Goal: Information Seeking & Learning: Learn about a topic

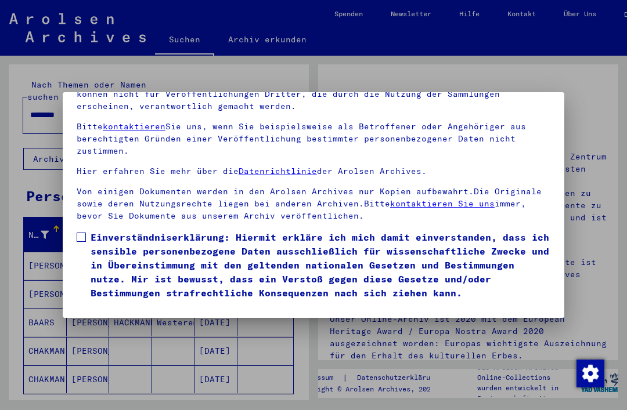
scroll to position [120, 0]
click at [122, 306] on button "Ich stimme zu" at bounding box center [121, 317] width 88 height 22
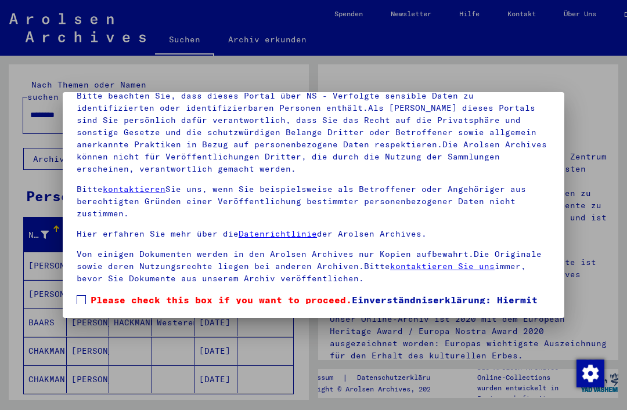
scroll to position [0, 0]
click at [555, 114] on mat-dialog-content "Unsere Nutzungsbedingungen wurden durch den Internationalen Ausschuss als obers…" at bounding box center [313, 170] width 501 height 267
click at [544, 294] on span "Please check this box if you want to proceed. Einverständniserklärung: Hiermit …" at bounding box center [320, 335] width 459 height 84
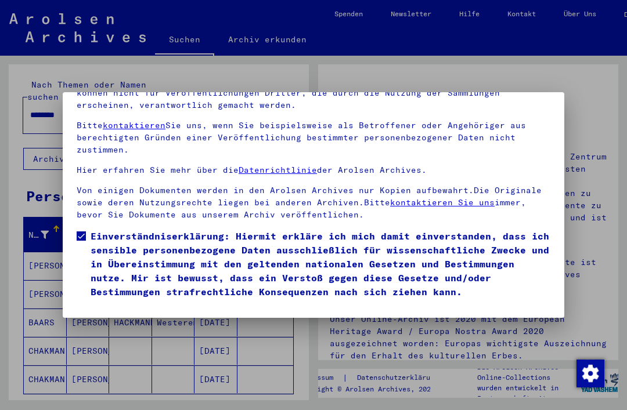
scroll to position [63, 0]
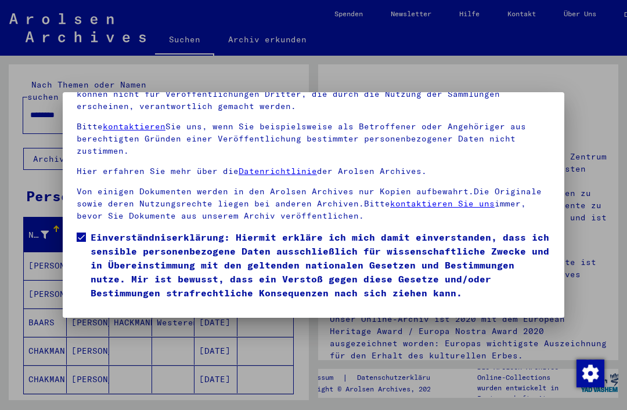
click at [138, 306] on button "Ich stimme zu" at bounding box center [121, 317] width 88 height 22
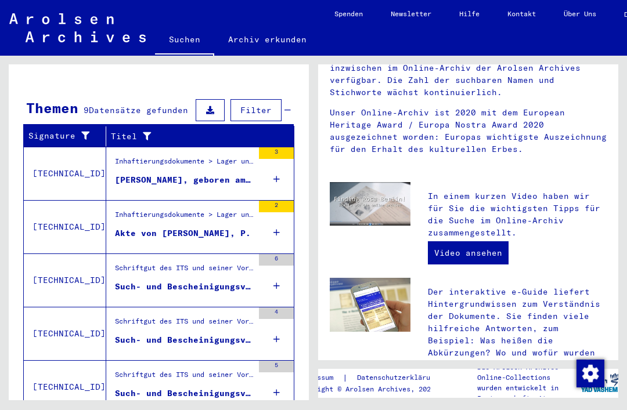
scroll to position [369, 0]
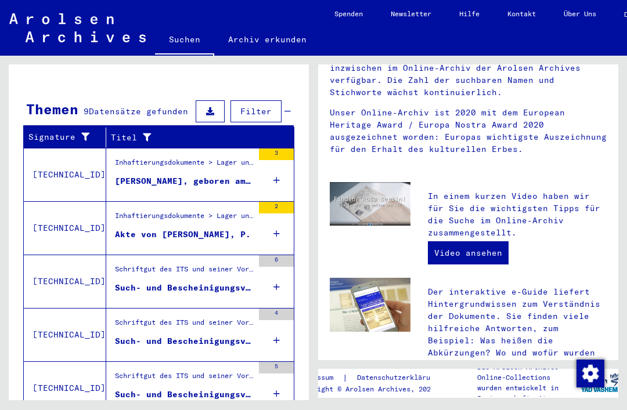
click at [194, 175] on div "[PERSON_NAME], geboren am [DEMOGRAPHIC_DATA]" at bounding box center [184, 181] width 138 height 12
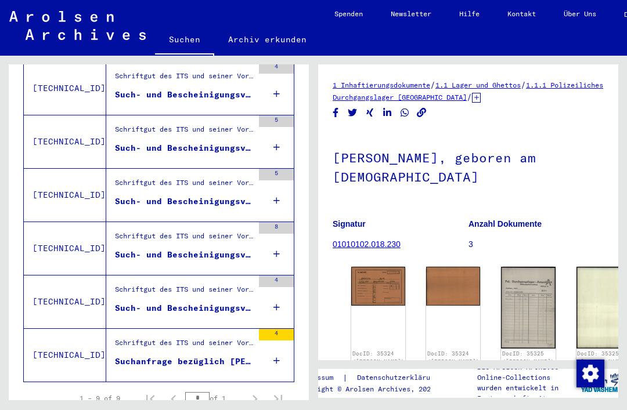
scroll to position [406, 0]
click at [222, 356] on div "Suchanfrage bezüglich [PERSON_NAME] [DATE]" at bounding box center [184, 362] width 138 height 12
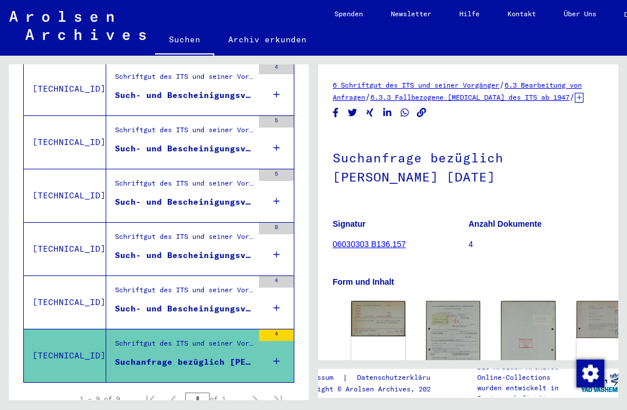
click at [282, 330] on div "4" at bounding box center [276, 356] width 35 height 52
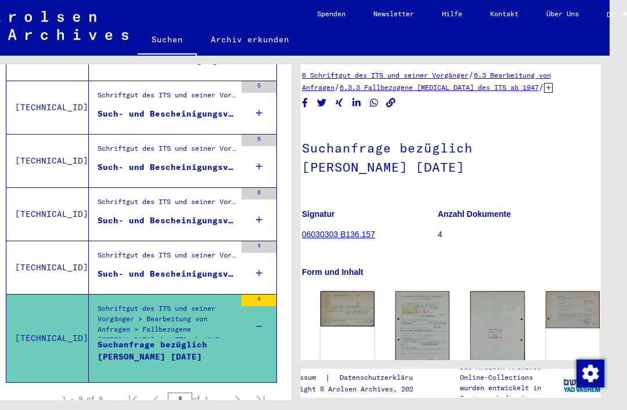
scroll to position [16, 6]
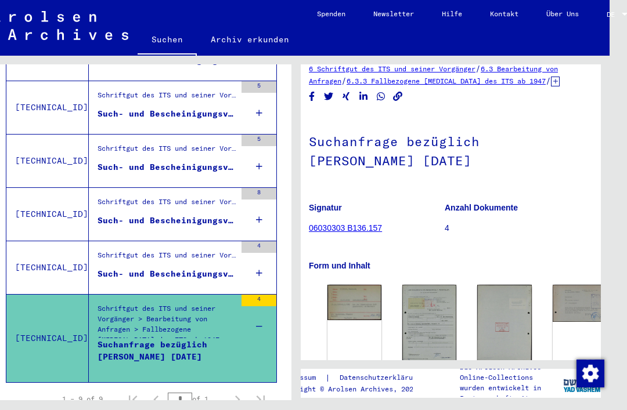
click at [256, 313] on icon at bounding box center [259, 326] width 6 height 41
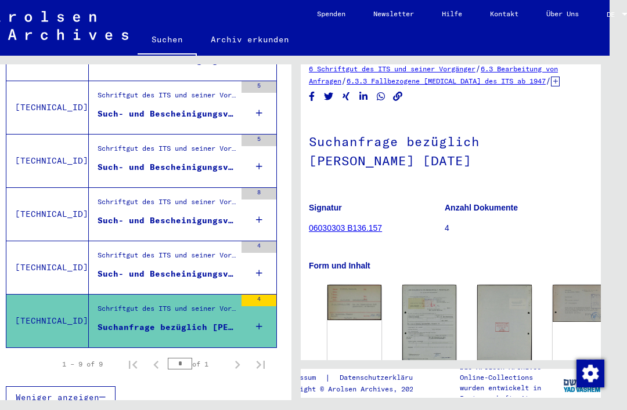
scroll to position [406, 0]
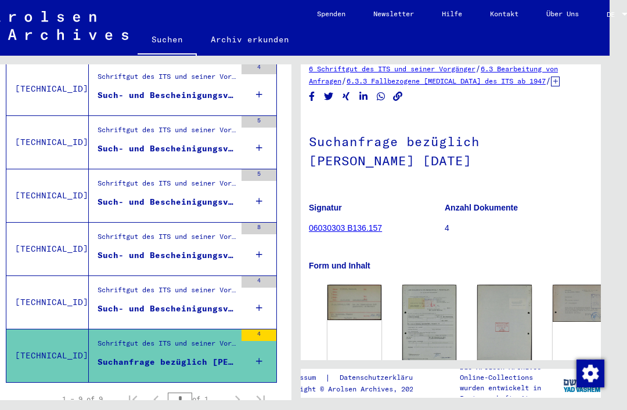
click at [265, 315] on div "4" at bounding box center [258, 302] width 35 height 52
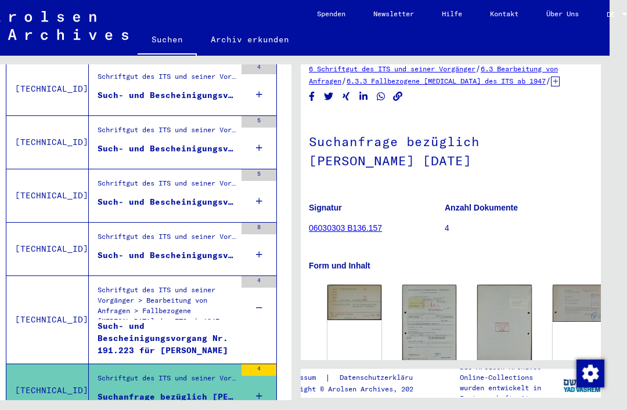
click at [229, 249] on div "Such- und Bescheinigungsvorgang Nr. 1.581.999 für [PERSON_NAME] geboren [DEMOGR…" at bounding box center [166, 255] width 138 height 12
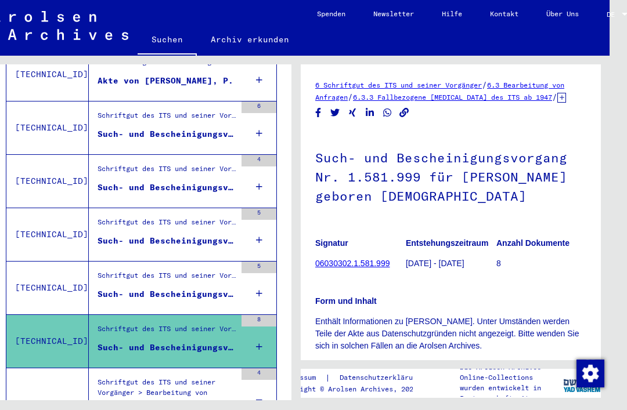
scroll to position [309, 0]
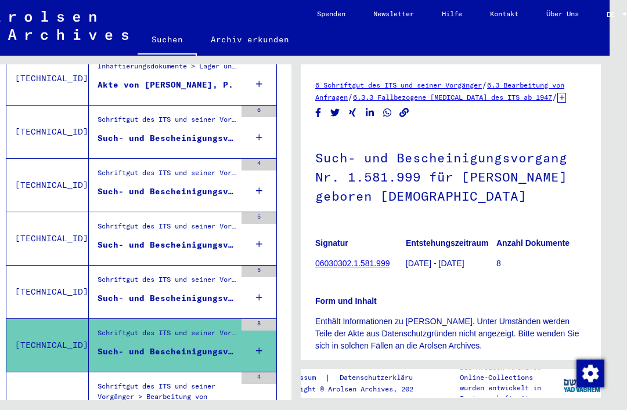
click at [236, 287] on td "Schriftgut des ITS und seiner Vorgänger > Bearbeitung von Anfragen > Fallbezoge…" at bounding box center [182, 291] width 187 height 53
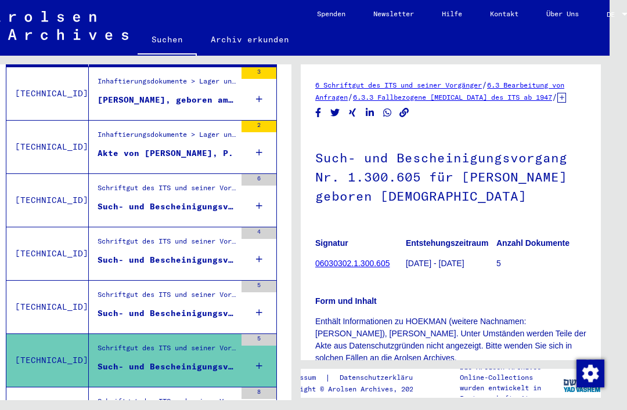
scroll to position [240, 0]
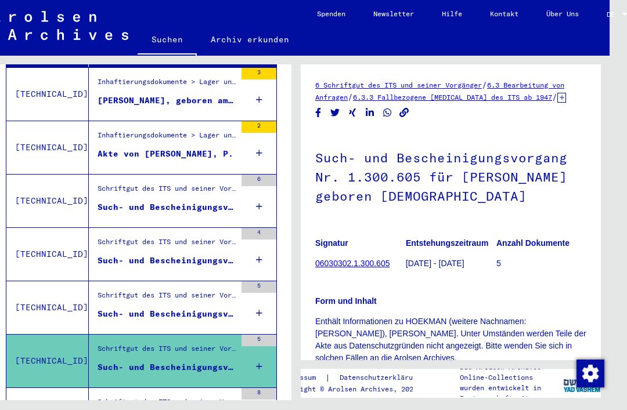
click at [230, 308] on div "Such- und Bescheinigungsvorgang Nr. 1.247.258 für [PERSON_NAME] geboren [DEMOGR…" at bounding box center [166, 314] width 138 height 12
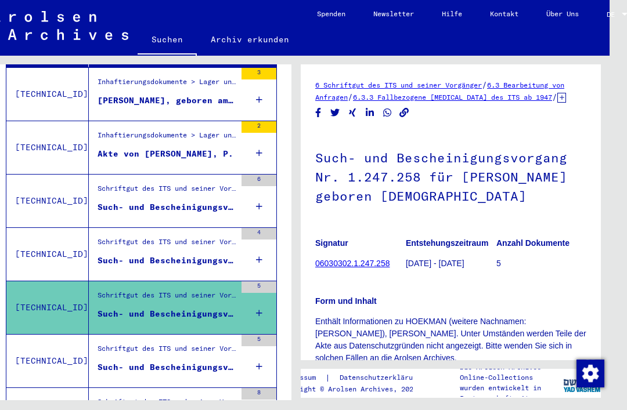
click at [230, 255] on div "Such- und Bescheinigungsvorgang Nr. 1.214.609 für [PERSON_NAME] geboren [DEMOGR…" at bounding box center [166, 261] width 138 height 12
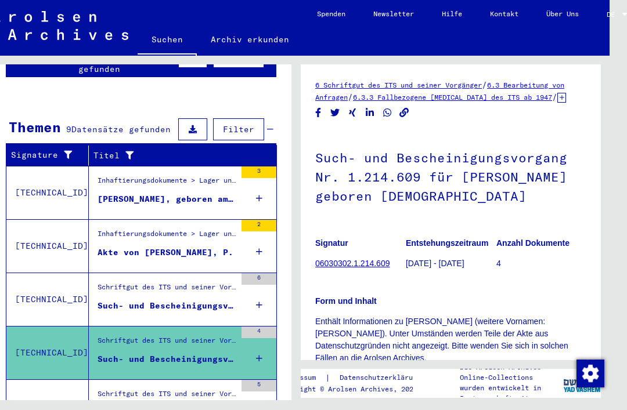
scroll to position [143, 0]
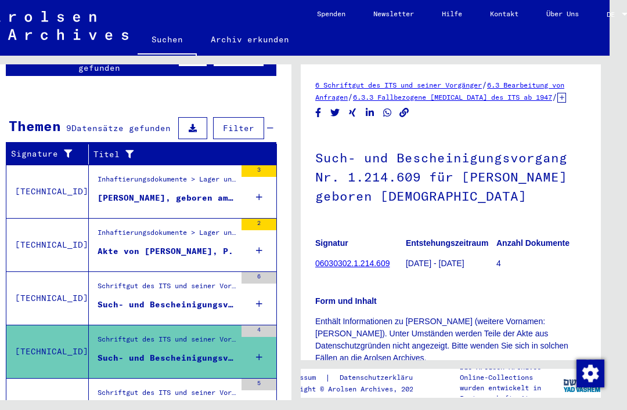
click at [231, 283] on div "Schriftgut des ITS und seiner Vorgänger > Bearbeitung von Anfragen > Fallbezoge…" at bounding box center [166, 289] width 138 height 16
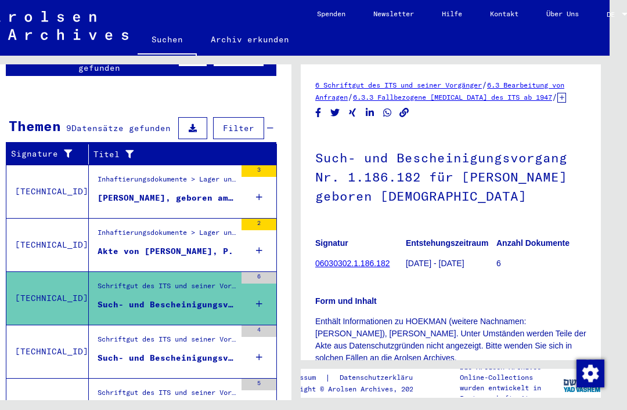
click at [226, 245] on figure "Akte von [PERSON_NAME], P." at bounding box center [166, 253] width 138 height 17
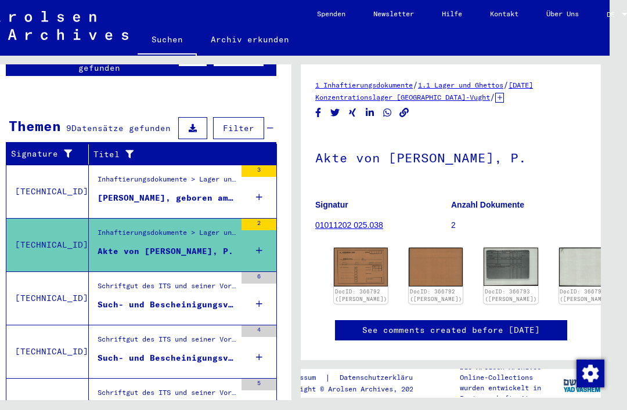
click at [226, 192] on div "[PERSON_NAME], geboren am [DEMOGRAPHIC_DATA]" at bounding box center [166, 198] width 138 height 12
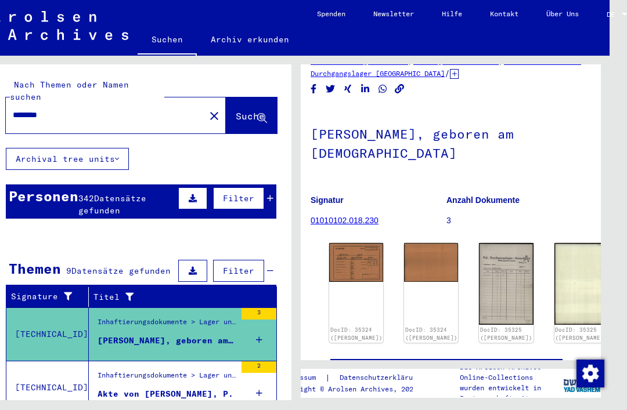
click at [78, 109] on input "*******" at bounding box center [105, 115] width 185 height 12
click at [241, 110] on span "Suche" at bounding box center [250, 116] width 29 height 12
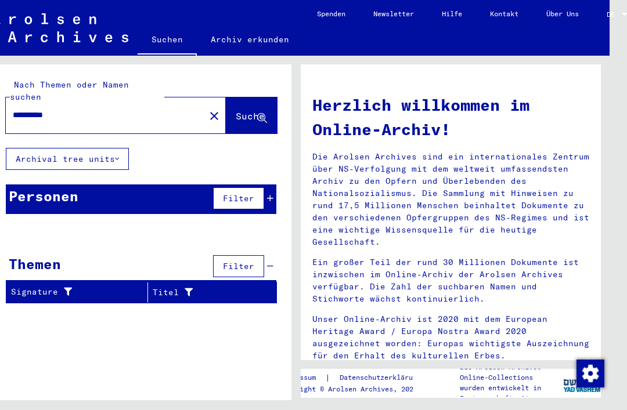
click at [82, 109] on input "**********" at bounding box center [102, 115] width 178 height 12
type input "*******"
click at [244, 193] on span "Filter" at bounding box center [238, 198] width 31 height 10
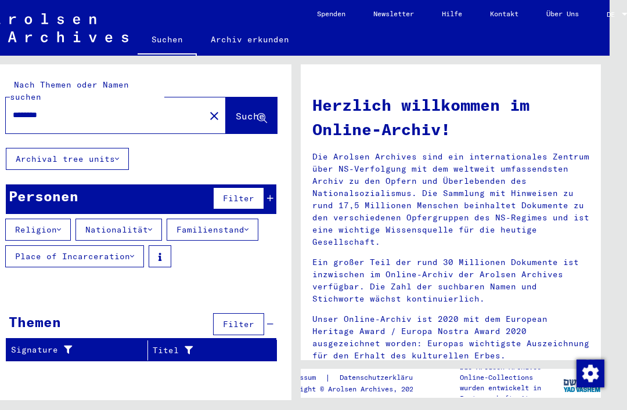
click at [146, 219] on button "Nationalität" at bounding box center [118, 230] width 86 height 22
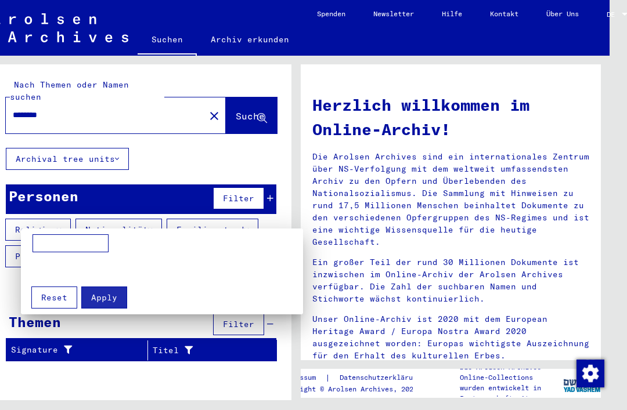
click at [91, 240] on input at bounding box center [70, 243] width 76 height 19
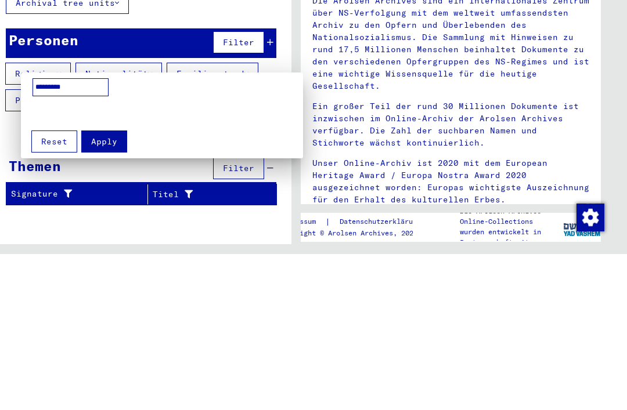
type input "*********"
click at [110, 292] on span "Apply" at bounding box center [104, 297] width 26 height 10
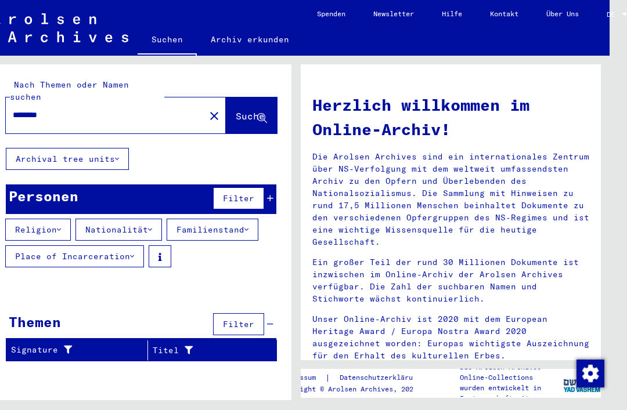
click at [244, 219] on button "Familienstand" at bounding box center [213, 230] width 92 height 22
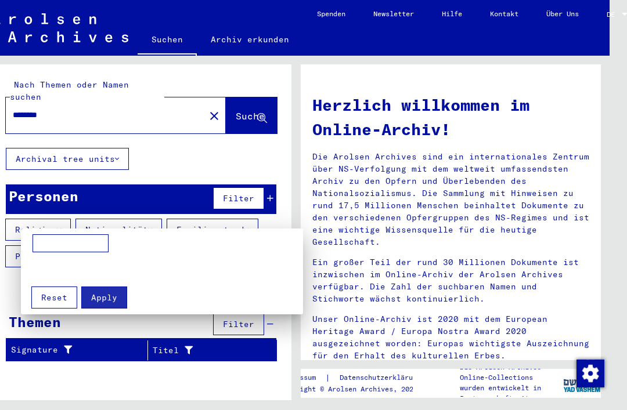
click at [57, 240] on input at bounding box center [70, 243] width 76 height 19
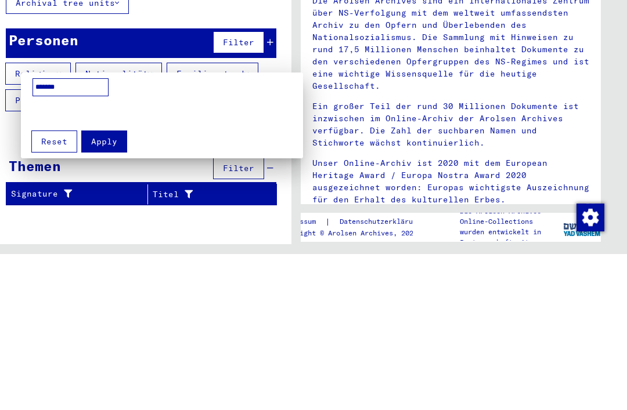
type input "*******"
click at [111, 292] on span "Apply" at bounding box center [104, 297] width 26 height 10
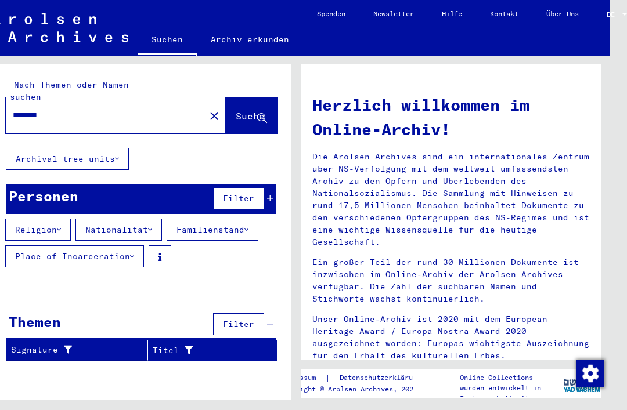
click at [122, 245] on button "Place of Incarceration" at bounding box center [74, 256] width 139 height 22
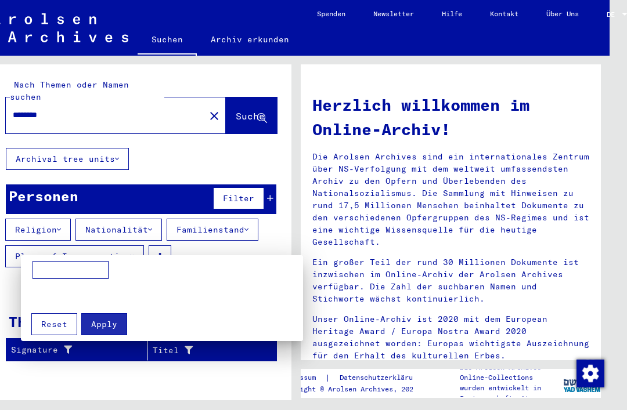
click at [81, 264] on input at bounding box center [70, 270] width 76 height 19
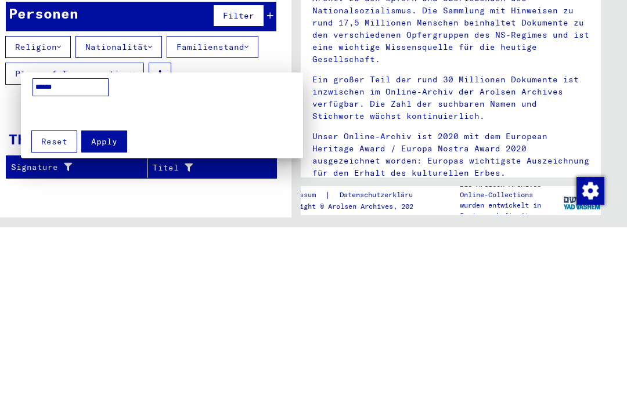
type input "******"
click at [113, 319] on span "Apply" at bounding box center [104, 324] width 26 height 10
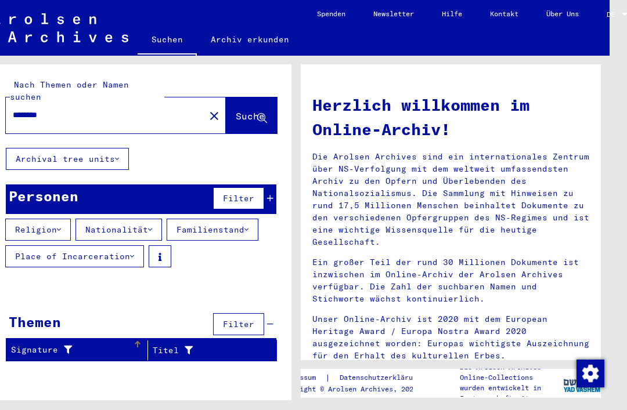
click at [101, 344] on div "Signature" at bounding box center [72, 350] width 122 height 12
click at [222, 345] on div "Titel" at bounding box center [200, 351] width 95 height 12
click at [244, 319] on span "Filter" at bounding box center [238, 324] width 31 height 10
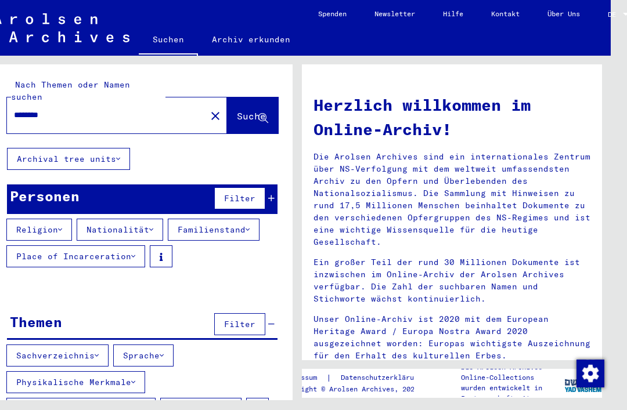
scroll to position [27, 16]
click at [237, 110] on span "Suche" at bounding box center [251, 116] width 29 height 12
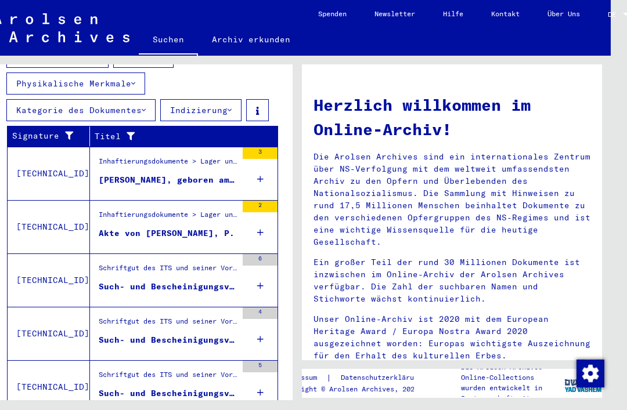
scroll to position [302, 0]
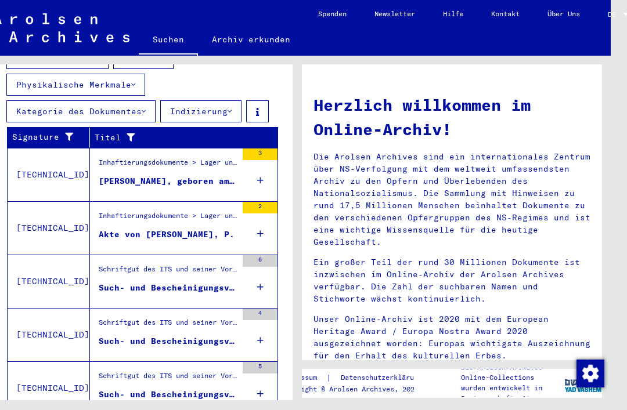
click at [223, 264] on figure "Schriftgut des ITS und seiner Vorgänger > Bearbeitung von Anfragen > Fallbezoge…" at bounding box center [168, 272] width 138 height 17
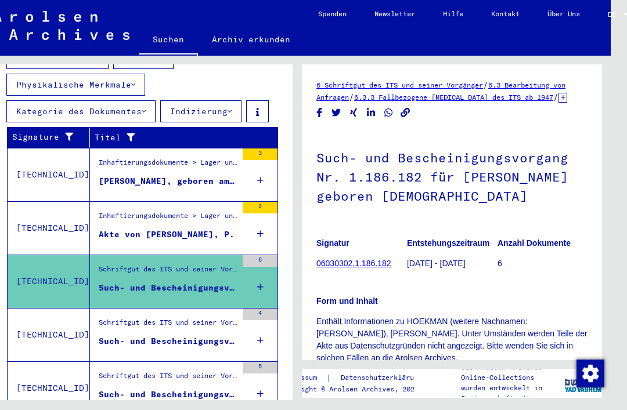
click at [216, 282] on div "Such- und Bescheinigungsvorgang Nr. 1.186.182 für [PERSON_NAME] geboren [DEMOGR…" at bounding box center [168, 288] width 138 height 12
click at [217, 335] on div "Such- und Bescheinigungsvorgang Nr. 1.214.609 für [PERSON_NAME] geboren [DEMOGR…" at bounding box center [168, 341] width 138 height 12
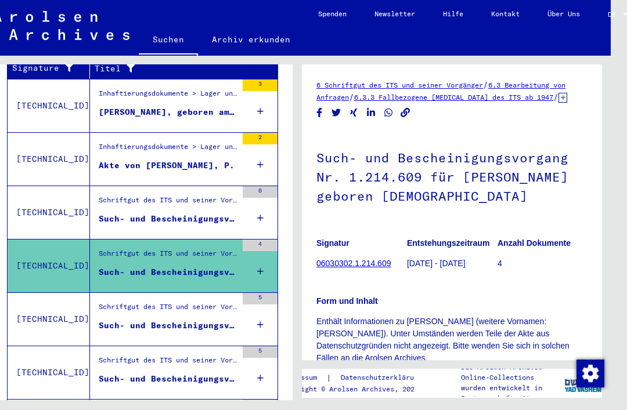
click at [225, 320] on div "Such- und Bescheinigungsvorgang Nr. 1.247.258 für [PERSON_NAME] geboren [DEMOGR…" at bounding box center [168, 326] width 138 height 12
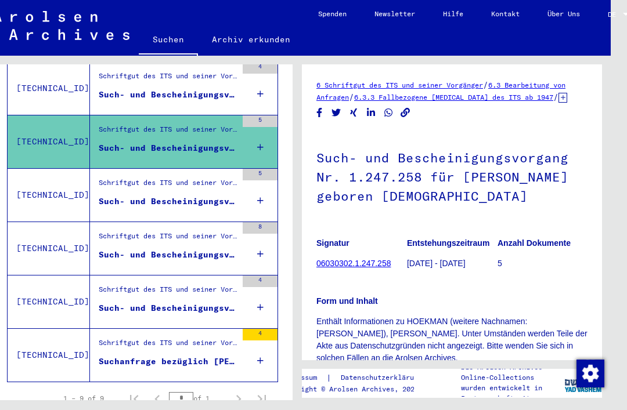
scroll to position [548, 0]
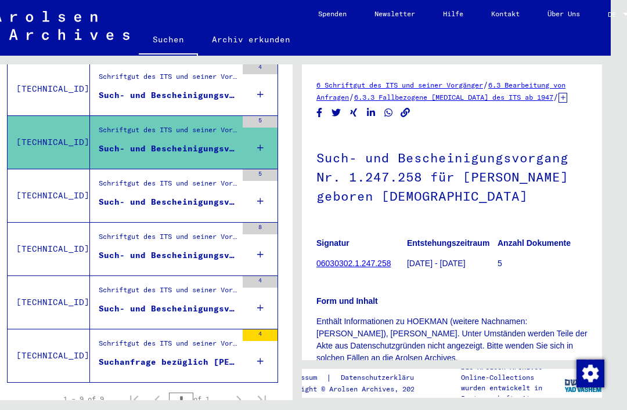
click at [213, 178] on div "Schriftgut des ITS und seiner Vorgänger > Bearbeitung von Anfragen > Fallbezoge…" at bounding box center [168, 186] width 138 height 16
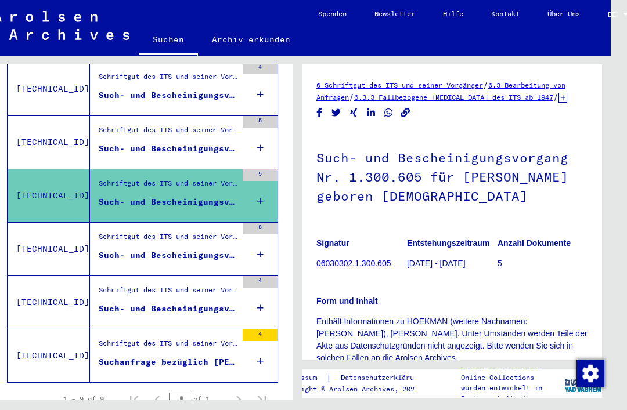
click at [223, 249] on div "Such- und Bescheinigungsvorgang Nr. 1.581.999 für [PERSON_NAME] geboren [DEMOGR…" at bounding box center [168, 255] width 138 height 12
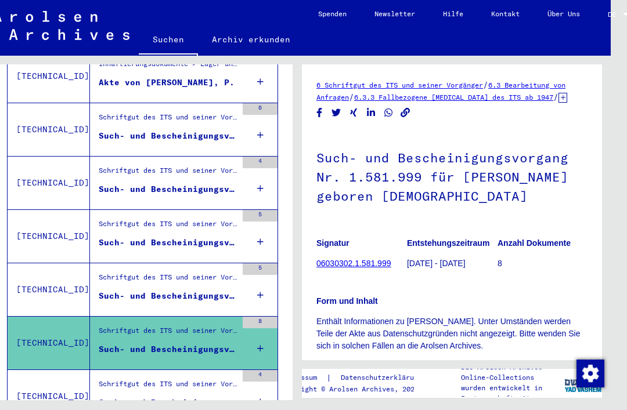
scroll to position [443, 0]
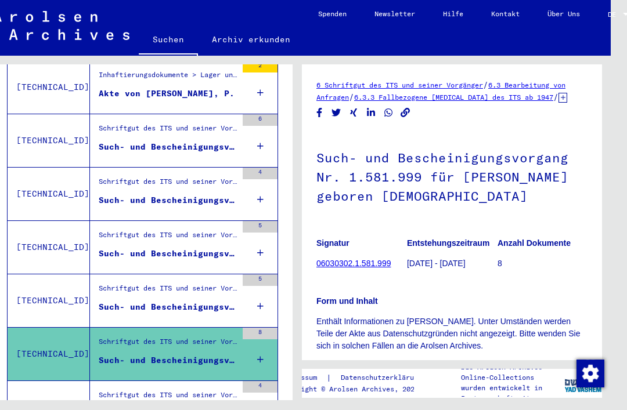
click at [227, 141] on div "Such- und Bescheinigungsvorgang Nr. 1.186.182 für [PERSON_NAME] geboren [DEMOGR…" at bounding box center [168, 147] width 138 height 12
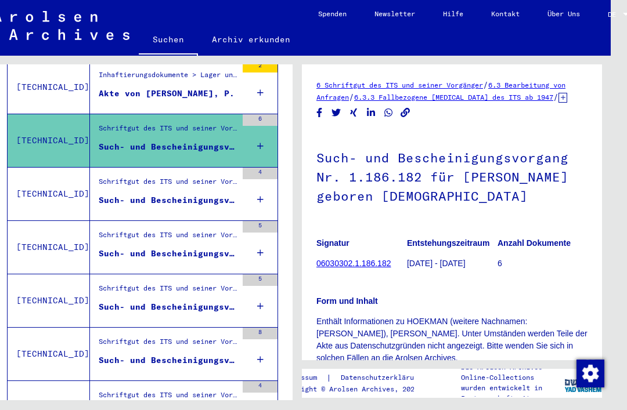
click at [221, 194] on div "Such- und Bescheinigungsvorgang Nr. 1.214.609 für [PERSON_NAME] geboren [DEMOGR…" at bounding box center [168, 200] width 138 height 12
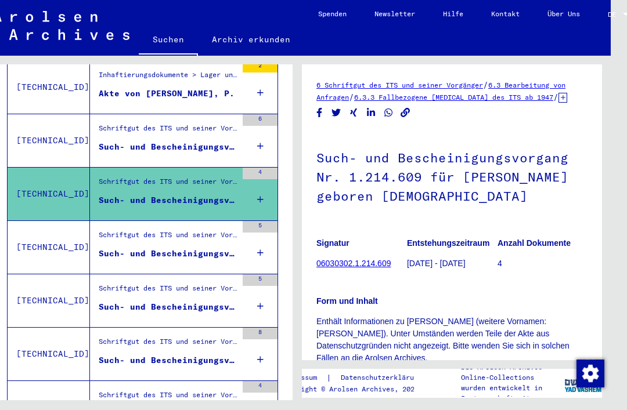
click at [223, 248] on div "Such- und Bescheinigungsvorgang Nr. 1.247.258 für [PERSON_NAME] geboren [DEMOGR…" at bounding box center [168, 254] width 138 height 12
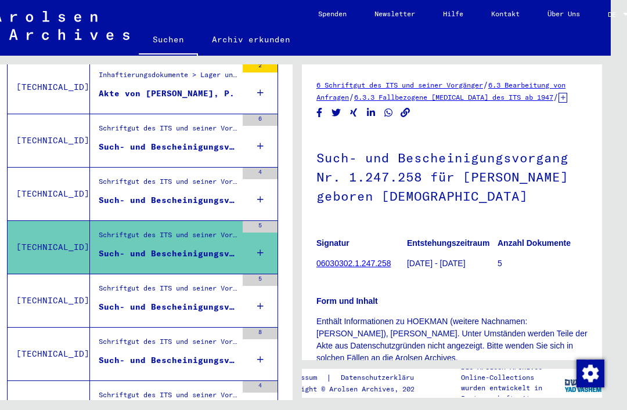
click at [222, 301] on div "Such- und Bescheinigungsvorgang Nr. 1.300.605 für [PERSON_NAME] geboren [DEMOGR…" at bounding box center [168, 307] width 138 height 12
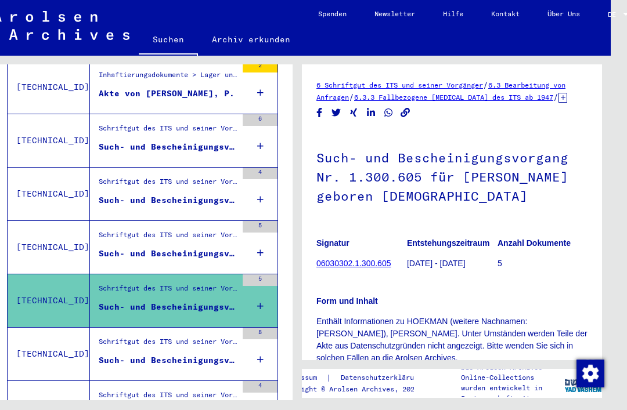
click at [219, 354] on div "Such- und Bescheinigungsvorgang Nr. 1.581.999 für [PERSON_NAME] geboren [DEMOGR…" at bounding box center [168, 360] width 138 height 12
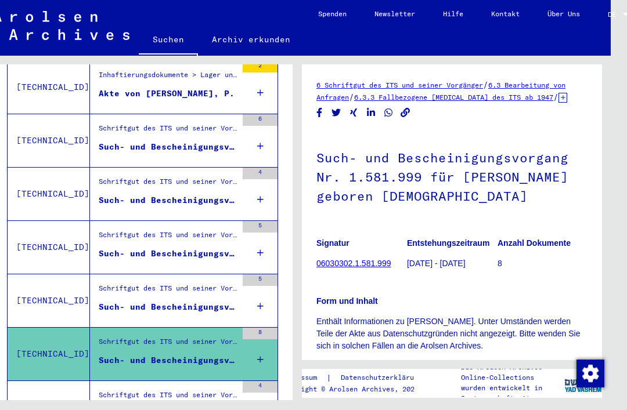
click at [220, 408] on div "Such- und Bescheinigungsvorgang Nr. 191.223 für [PERSON_NAME] geboren [DEMOGRAP…" at bounding box center [168, 414] width 138 height 12
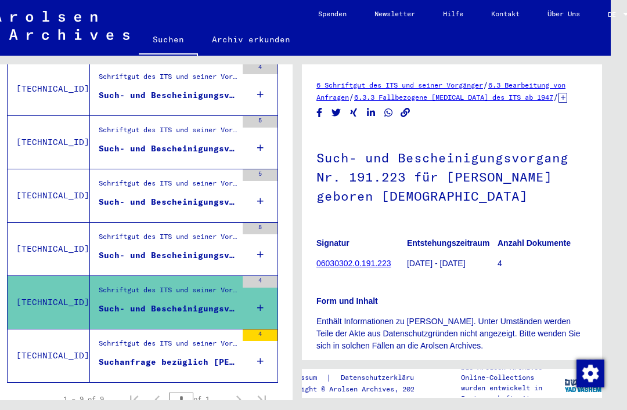
click at [215, 338] on div "Schriftgut des ITS und seiner Vorgänger > Bearbeitung von Anfragen > Fallbezoge…" at bounding box center [168, 346] width 138 height 16
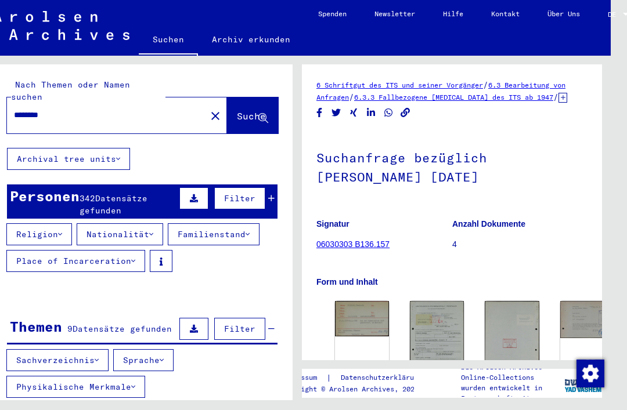
click at [102, 148] on button "Archival tree units" at bounding box center [68, 159] width 123 height 22
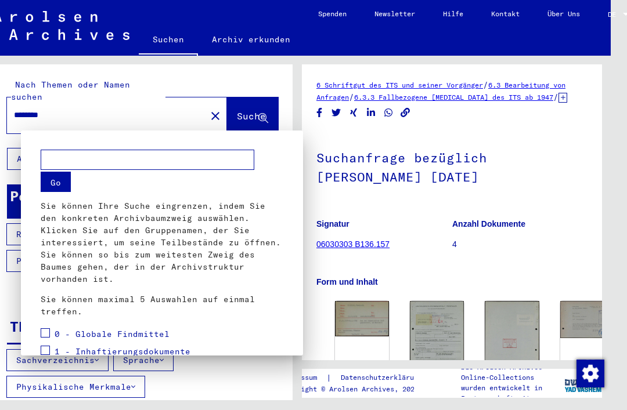
click at [277, 154] on div "Go Sie können Ihre Suche eingrenzen, indem Sie den konkreten Archivbaumzweig au…" at bounding box center [162, 234] width 243 height 168
click at [195, 184] on div "Go Sie können Ihre Suche eingrenzen, indem Sie den konkreten Archivbaumzweig au…" at bounding box center [162, 234] width 243 height 168
click at [178, 120] on div at bounding box center [313, 205] width 627 height 410
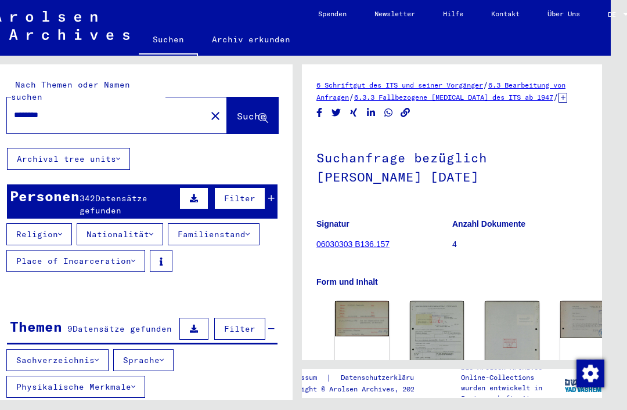
click at [163, 109] on input "*******" at bounding box center [106, 115] width 185 height 12
type input "**********"
click at [240, 110] on span "Suche" at bounding box center [251, 116] width 29 height 12
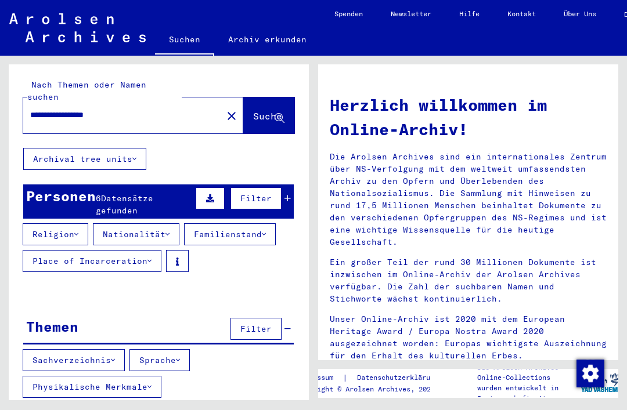
click at [261, 223] on button "Familienstand" at bounding box center [230, 234] width 92 height 22
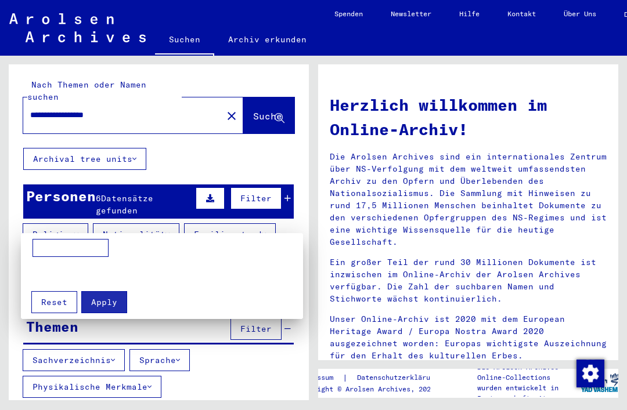
click at [53, 243] on input at bounding box center [70, 248] width 76 height 19
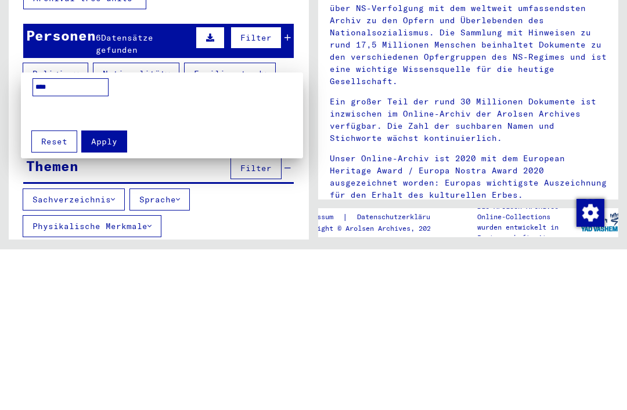
type input "****"
click at [113, 297] on span "Apply" at bounding box center [104, 302] width 26 height 10
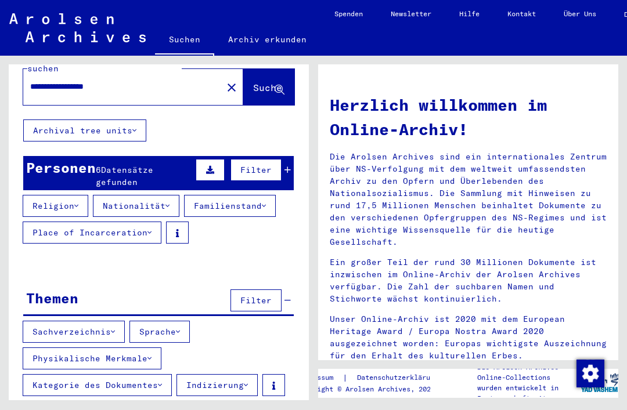
scroll to position [28, 0]
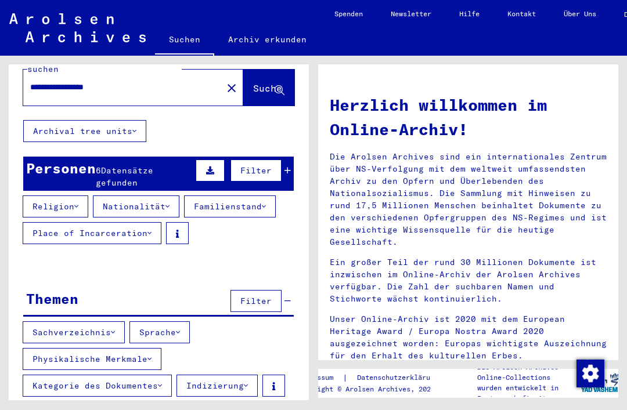
click at [258, 82] on span "Suche" at bounding box center [267, 88] width 29 height 12
click at [255, 82] on span "Suche" at bounding box center [267, 88] width 29 height 12
type input "*******"
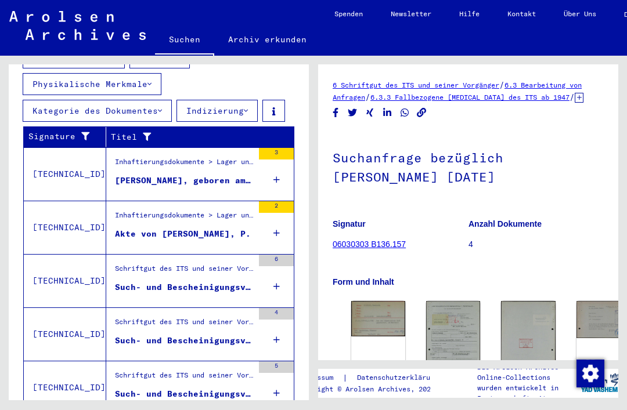
scroll to position [302, 0]
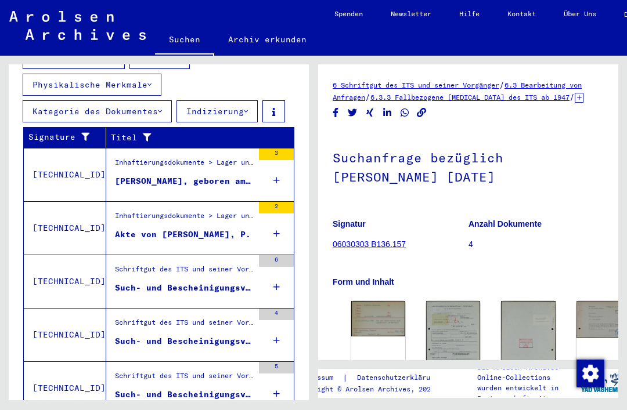
click at [229, 267] on div "Schriftgut des ITS und seiner Vorgänger > Bearbeitung von Anfragen > Fallbezoge…" at bounding box center [184, 272] width 138 height 16
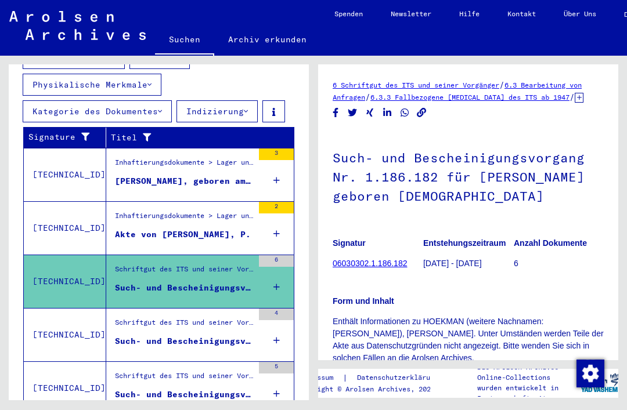
click at [229, 335] on div "Such- und Bescheinigungsvorgang Nr. 1.214.609 für [PERSON_NAME] geboren [DEMOGR…" at bounding box center [184, 341] width 138 height 12
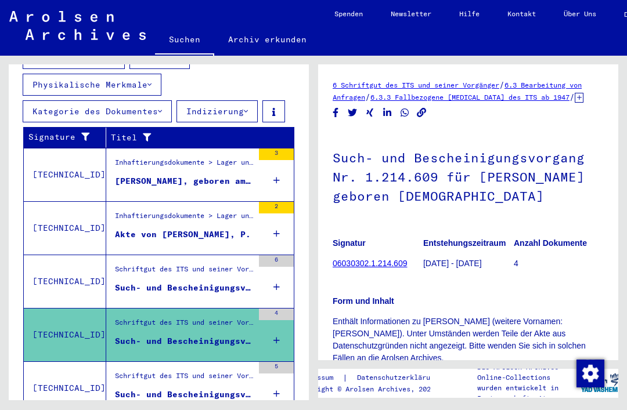
click at [219, 375] on figure "Schriftgut des ITS und seiner Vorgänger > Bearbeitung von Anfragen > Fallbezoge…" at bounding box center [184, 379] width 138 height 17
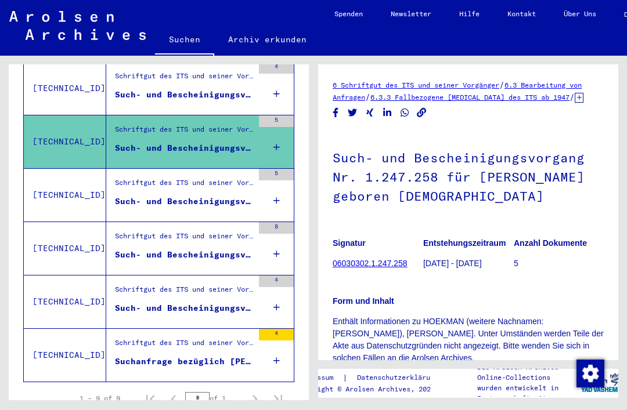
scroll to position [548, 0]
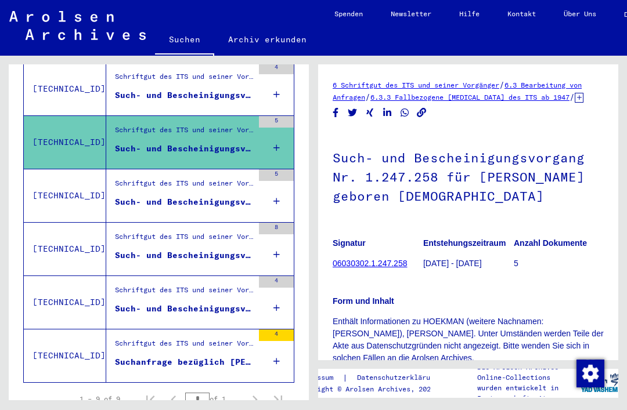
click at [211, 182] on div "Schriftgut des ITS und seiner Vorgänger > Bearbeitung von Anfragen > Fallbezoge…" at bounding box center [184, 186] width 138 height 16
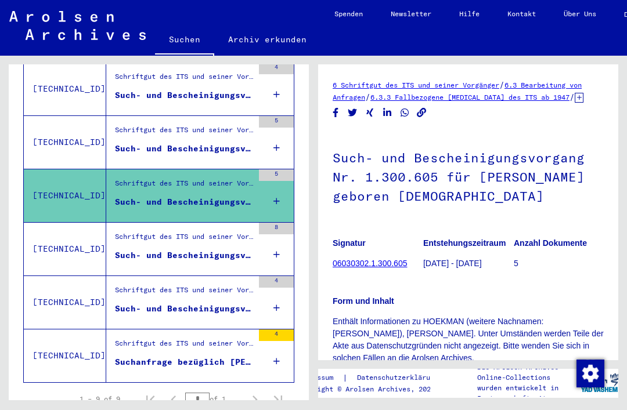
click at [226, 234] on div "Schriftgut des ITS und seiner Vorgänger > Bearbeitung von Anfragen > Fallbezoge…" at bounding box center [184, 239] width 138 height 16
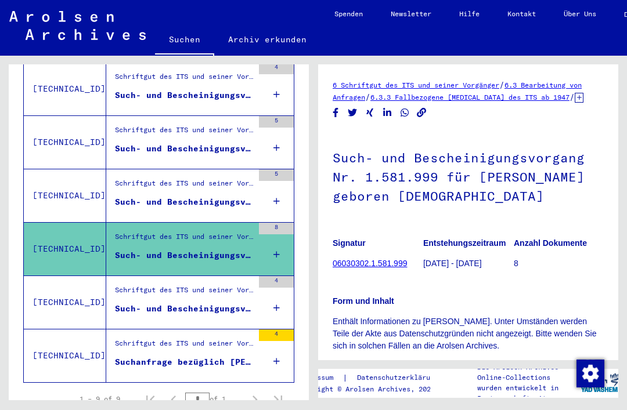
click at [219, 285] on div "Schriftgut des ITS und seiner Vorgänger > Bearbeitung von Anfragen > Fallbezoge…" at bounding box center [184, 293] width 138 height 16
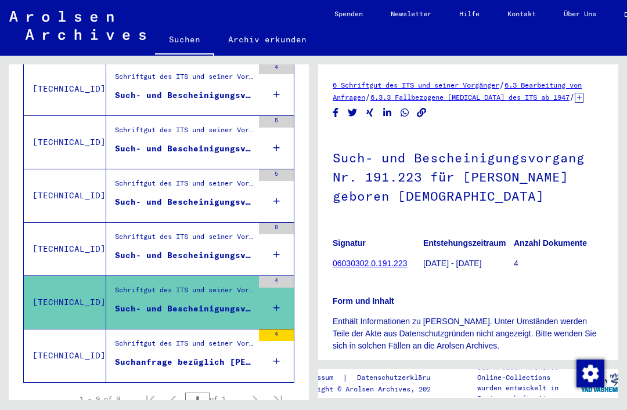
click at [219, 339] on div "Schriftgut des ITS und seiner Vorgänger > Bearbeitung von Anfragen > Fallbezoge…" at bounding box center [184, 346] width 138 height 16
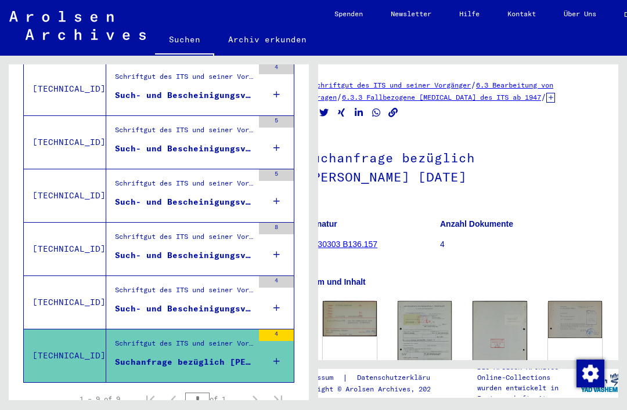
scroll to position [0, 28]
click at [255, 40] on link "Archiv erkunden" at bounding box center [267, 40] width 106 height 28
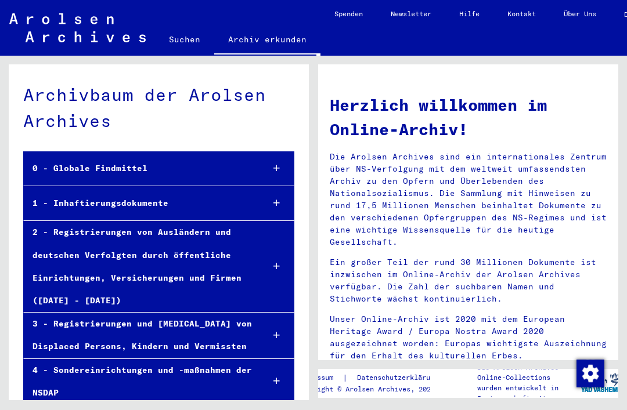
click at [155, 157] on div "0 - Globale Findmittel" at bounding box center [139, 168] width 230 height 23
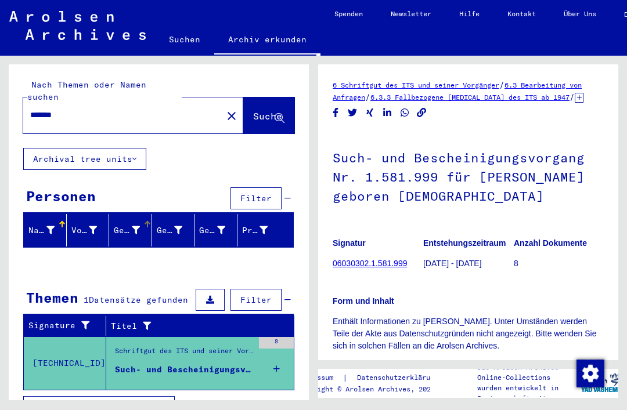
click at [132, 226] on icon at bounding box center [136, 230] width 8 height 8
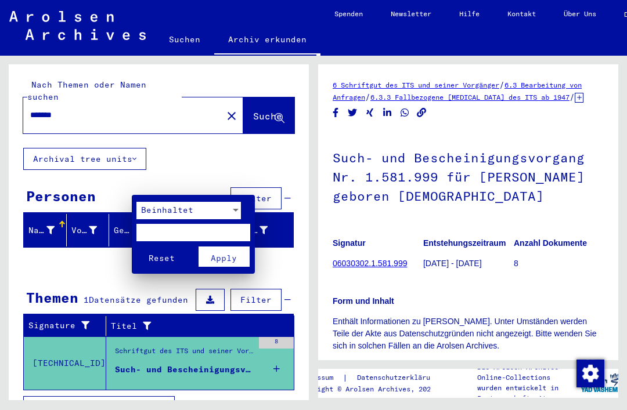
click at [209, 205] on div "Beinhaltet" at bounding box center [183, 210] width 94 height 17
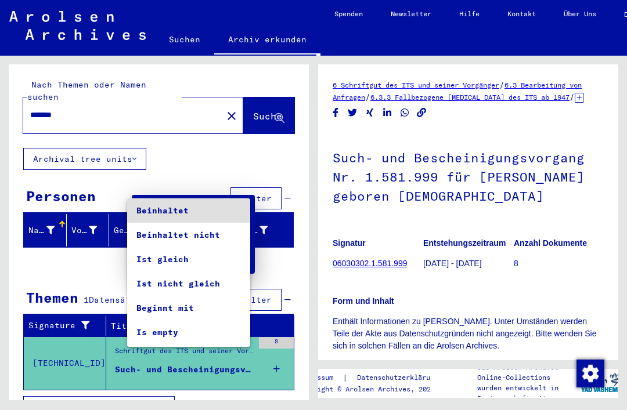
click at [278, 225] on div at bounding box center [313, 205] width 627 height 410
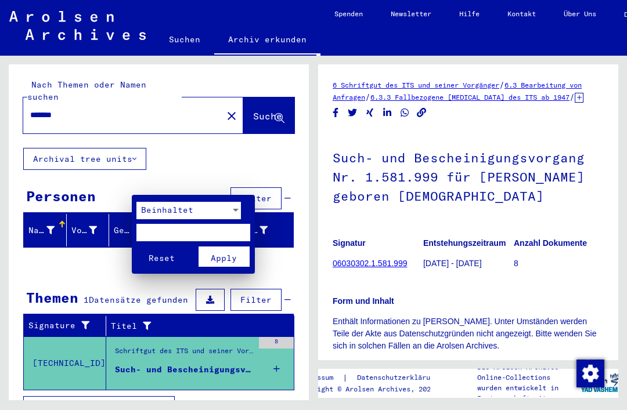
click at [175, 182] on div at bounding box center [313, 205] width 627 height 410
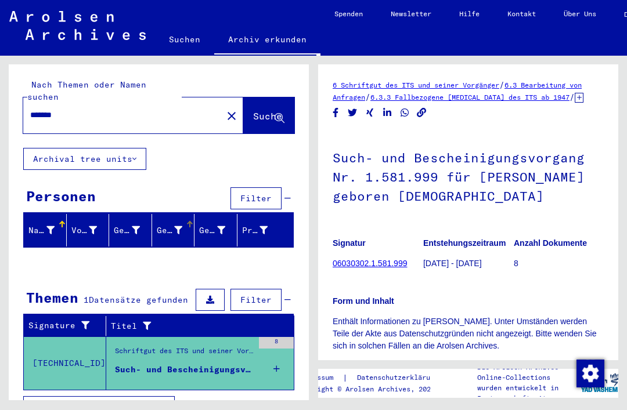
click at [175, 225] on div at bounding box center [178, 231] width 8 height 12
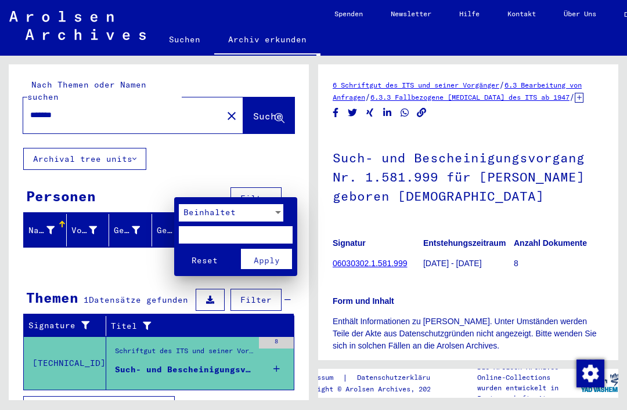
click at [218, 186] on div at bounding box center [313, 205] width 627 height 410
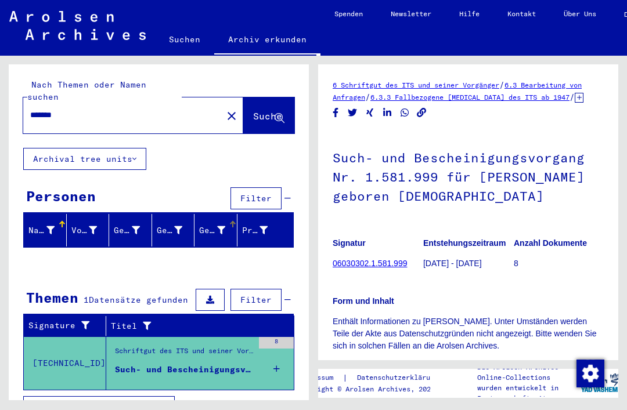
click at [223, 226] on icon at bounding box center [221, 230] width 8 height 8
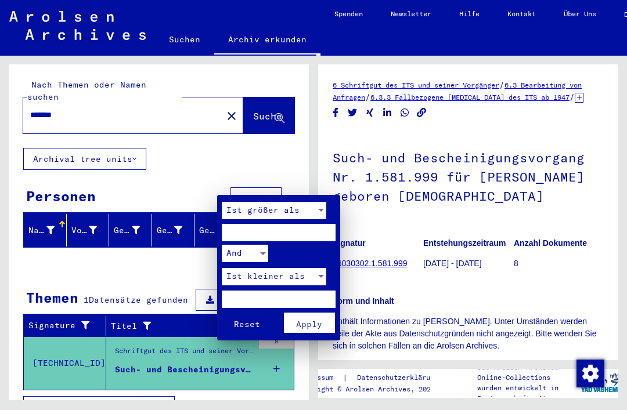
click at [308, 153] on div at bounding box center [313, 205] width 627 height 410
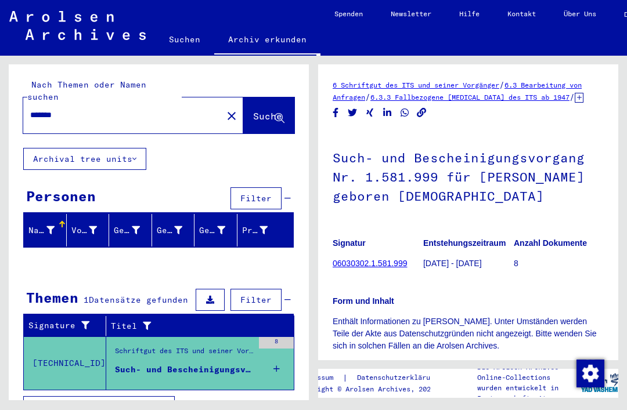
click at [48, 226] on icon at bounding box center [50, 230] width 8 height 8
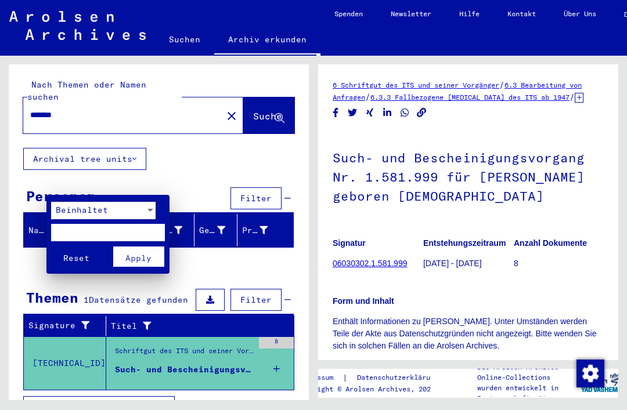
click at [92, 182] on div at bounding box center [313, 205] width 627 height 410
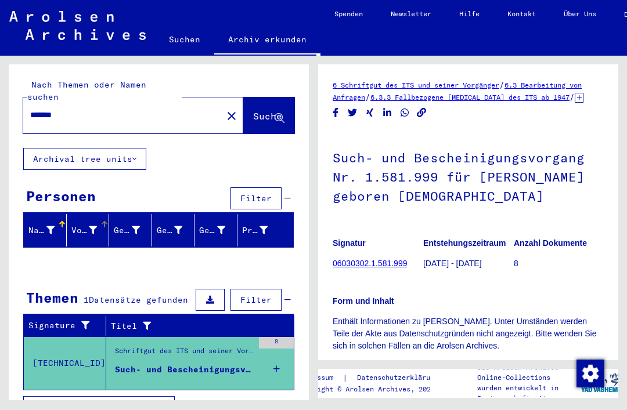
click at [95, 226] on icon at bounding box center [93, 230] width 8 height 8
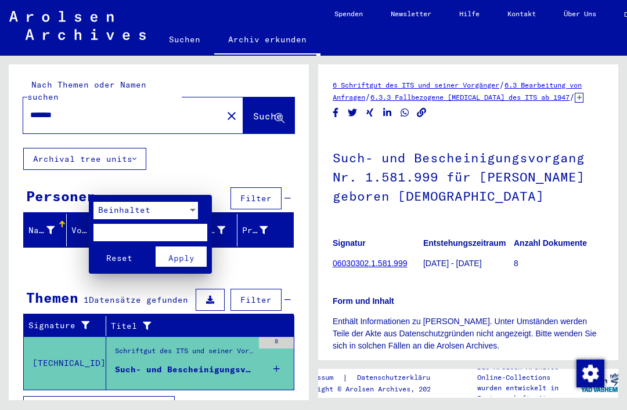
click at [132, 190] on div at bounding box center [313, 205] width 627 height 410
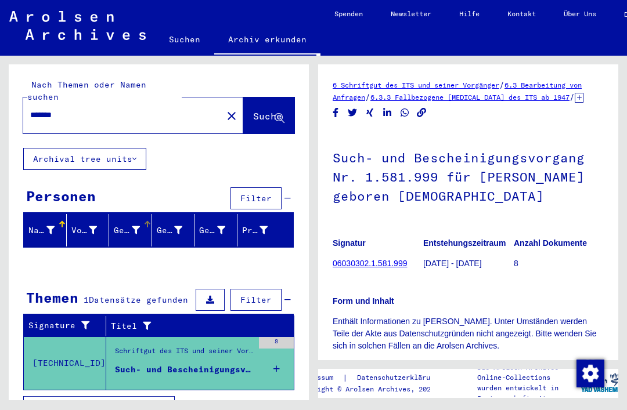
click at [132, 226] on icon at bounding box center [136, 230] width 8 height 8
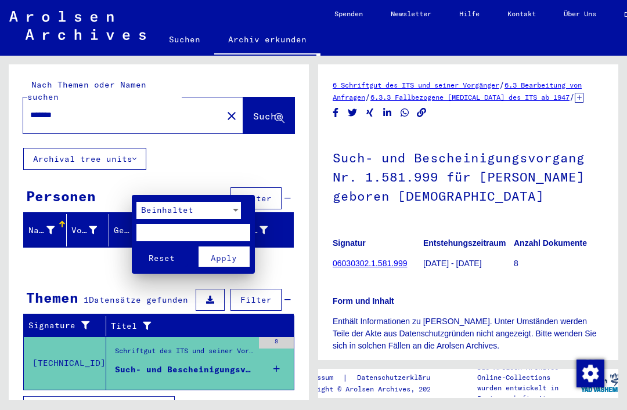
click at [171, 190] on div at bounding box center [313, 205] width 627 height 410
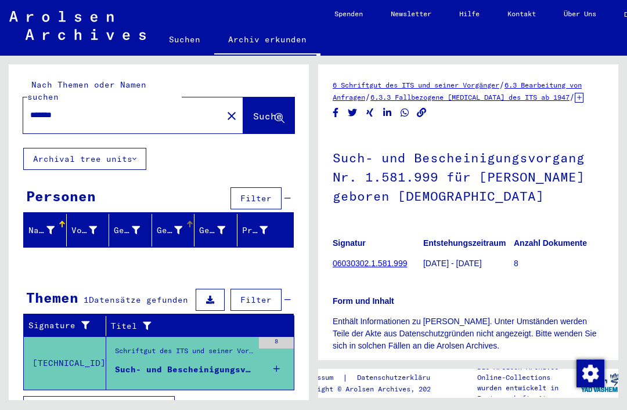
click at [174, 226] on icon at bounding box center [178, 230] width 8 height 8
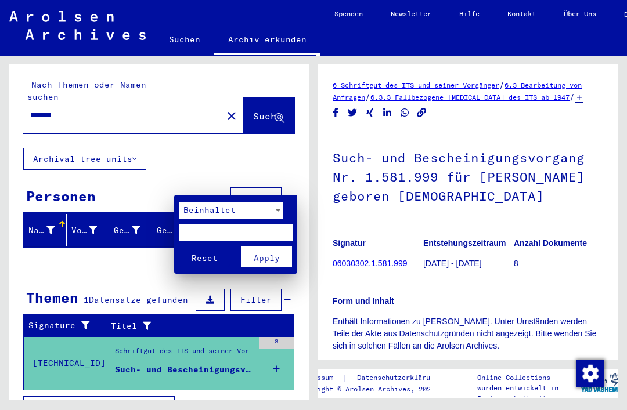
click at [213, 186] on div at bounding box center [313, 205] width 627 height 410
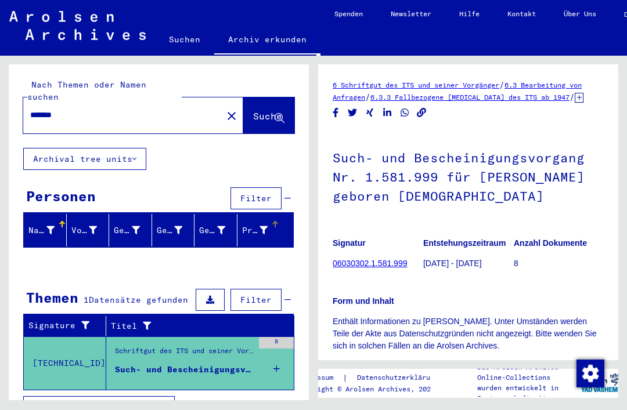
click at [254, 225] on div "Prisoner #" at bounding box center [255, 231] width 26 height 12
click at [260, 226] on icon at bounding box center [263, 230] width 8 height 8
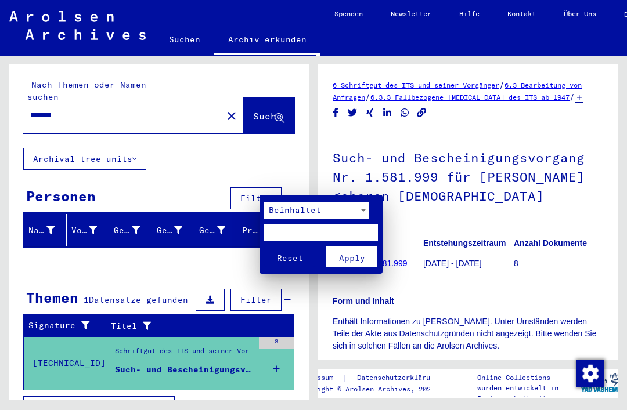
click at [247, 380] on div at bounding box center [313, 205] width 627 height 410
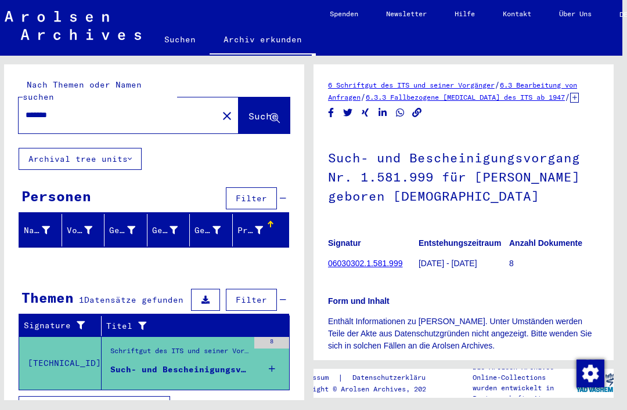
click at [142, 87] on mat-label "Nach Themen oder Namen suchen" at bounding box center [82, 90] width 119 height 23
click at [164, 109] on input "*******" at bounding box center [118, 115] width 185 height 12
type input "*"
click at [249, 110] on span "Suche" at bounding box center [262, 116] width 29 height 12
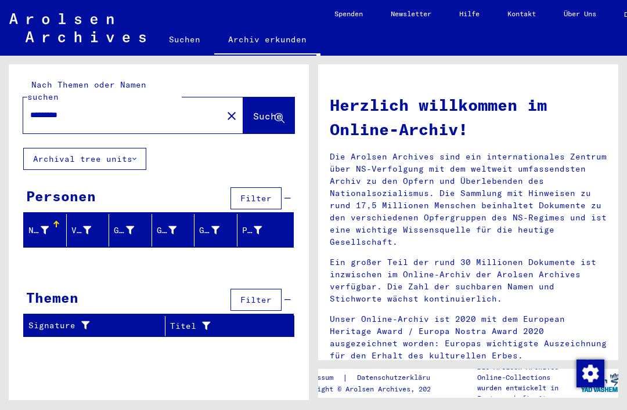
scroll to position [27, 0]
click at [112, 148] on button "Archival tree units" at bounding box center [84, 159] width 123 height 22
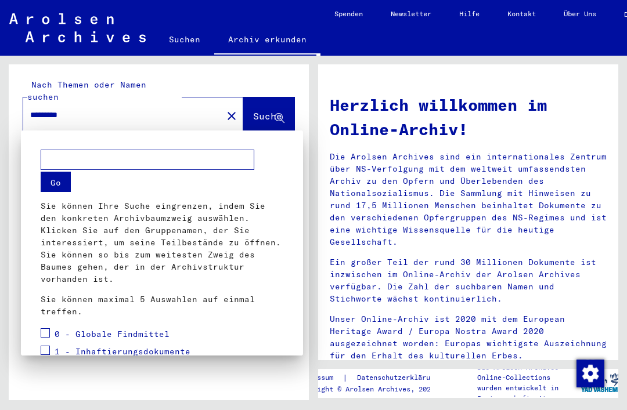
scroll to position [0, 0]
click at [168, 75] on div at bounding box center [313, 205] width 627 height 410
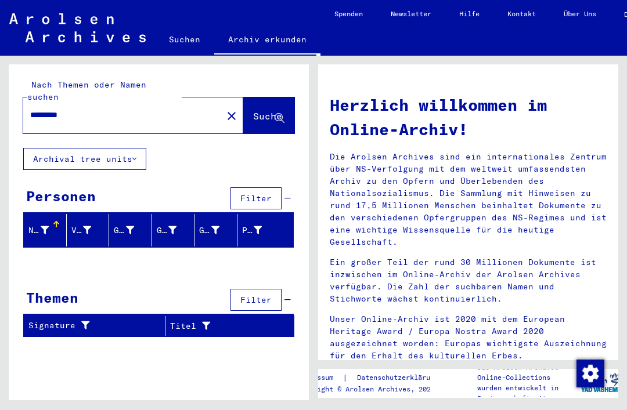
click at [179, 109] on input "*********" at bounding box center [119, 115] width 178 height 12
click at [255, 110] on span "Suche" at bounding box center [267, 116] width 29 height 12
click at [127, 109] on input "**********" at bounding box center [119, 115] width 178 height 12
click at [113, 148] on button "Archival tree units" at bounding box center [84, 159] width 123 height 22
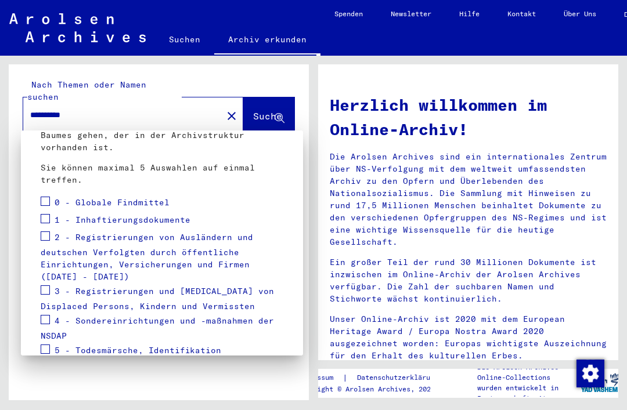
scroll to position [131, 0]
click at [52, 230] on div "2 - Registrierungen von Ausländern und deutschen Verfolgten durch öffentliche E…" at bounding box center [162, 257] width 243 height 54
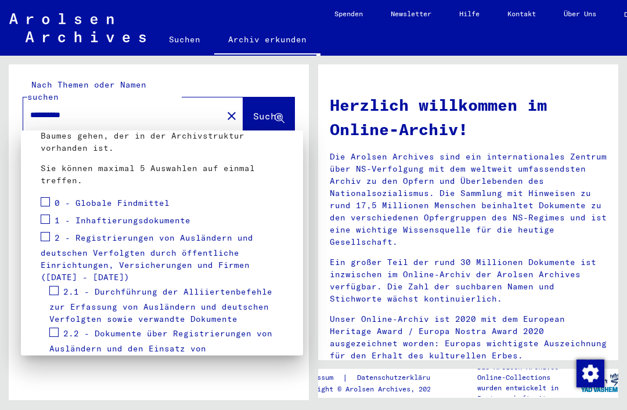
click at [56, 233] on span "2 - Registrierungen von Ausländern und deutschen Verfolgten durch öffentliche E…" at bounding box center [147, 258] width 212 height 50
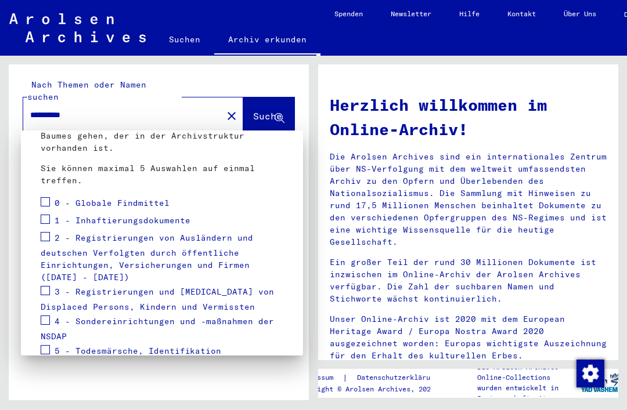
click at [56, 233] on span "2 - Registrierungen von Ausländern und deutschen Verfolgten durch öffentliche E…" at bounding box center [147, 258] width 212 height 50
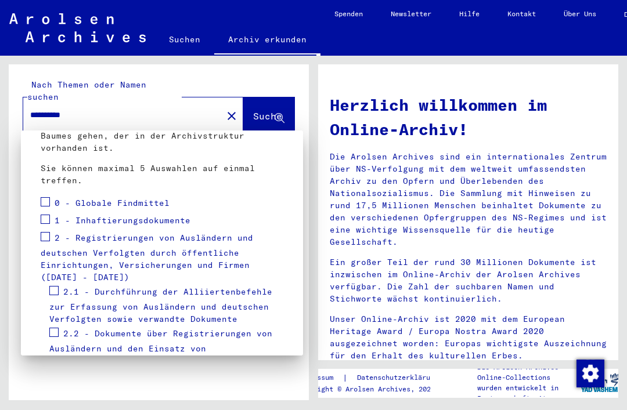
click at [55, 230] on div "2 - Registrierungen von Ausländern und deutschen Verfolgten durch öffentliche E…" at bounding box center [162, 257] width 243 height 54
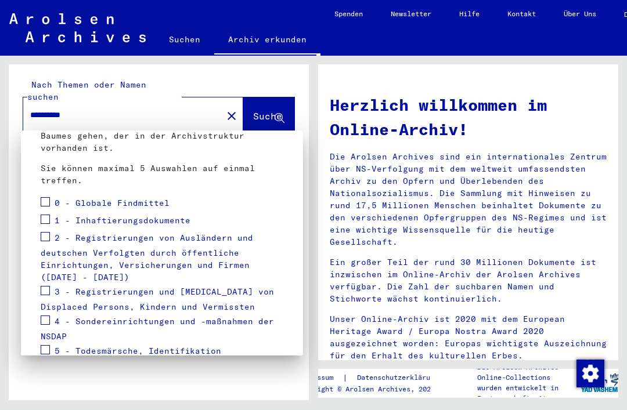
click at [53, 230] on div "2 - Registrierungen von Ausländern und deutschen Verfolgten durch öffentliche E…" at bounding box center [162, 257] width 243 height 54
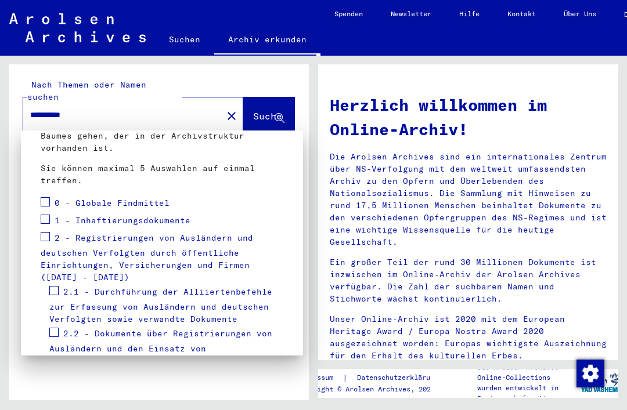
click at [49, 230] on label at bounding box center [45, 236] width 9 height 12
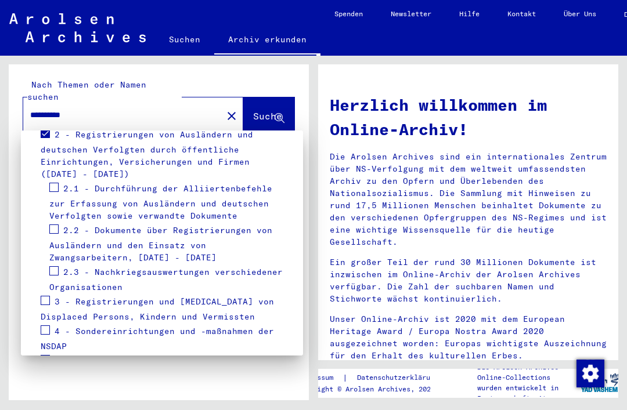
scroll to position [236, 0]
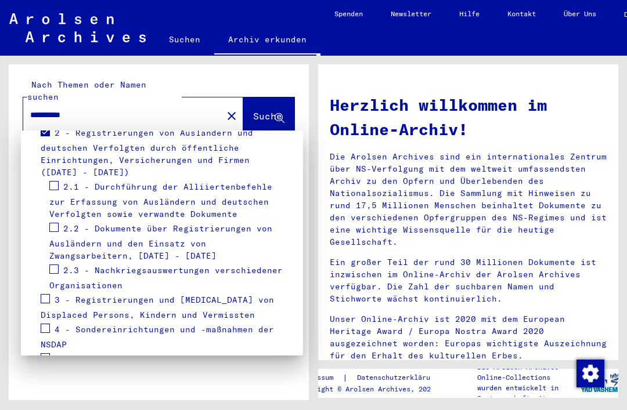
click at [57, 220] on label at bounding box center [53, 226] width 9 height 12
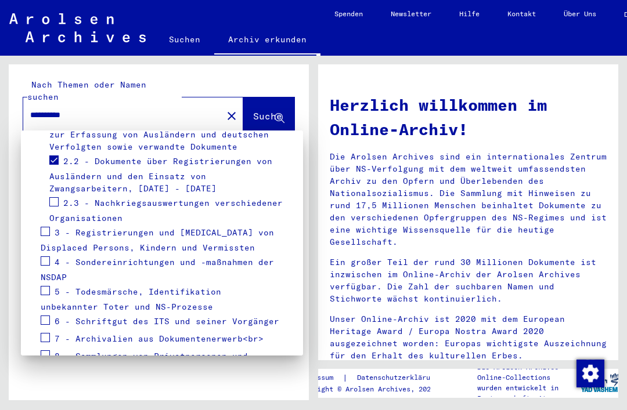
scroll to position [304, 0]
click at [254, 73] on div at bounding box center [313, 205] width 627 height 410
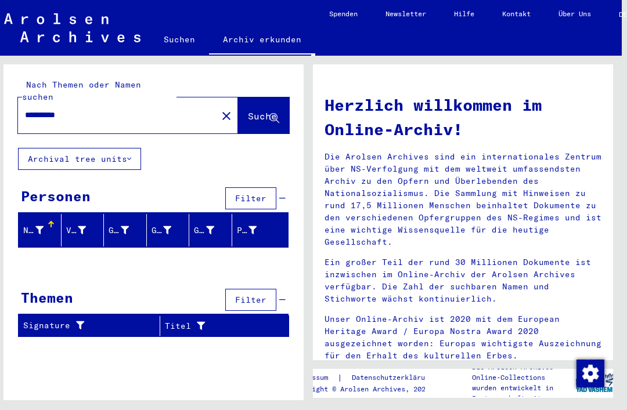
scroll to position [0, 5]
click at [106, 148] on button "Archival tree units" at bounding box center [79, 159] width 123 height 22
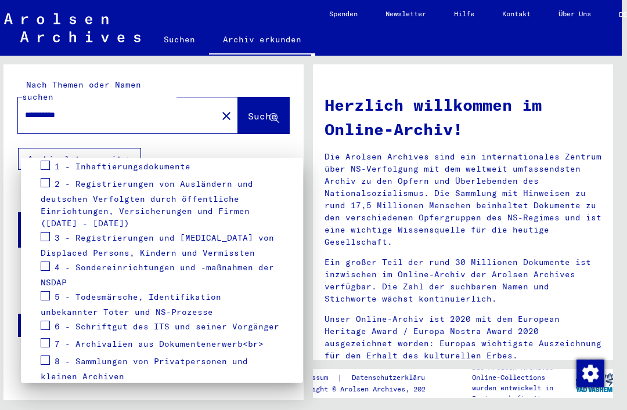
scroll to position [212, 0]
click at [49, 178] on span at bounding box center [45, 182] width 9 height 9
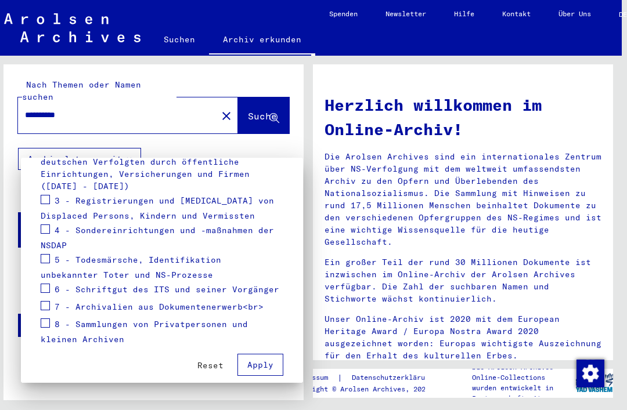
scroll to position [249, 0]
click at [230, 355] on button "Reset" at bounding box center [210, 365] width 45 height 21
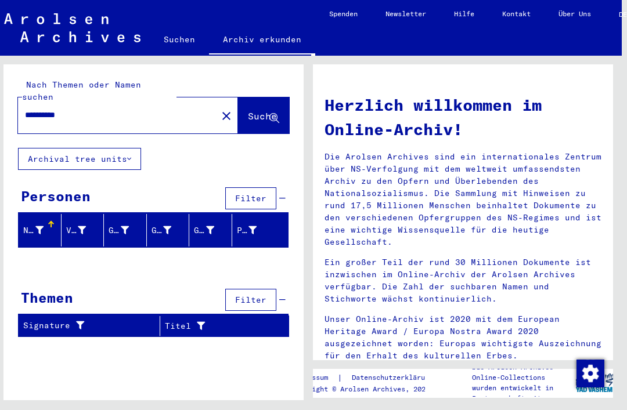
click at [111, 148] on button "Archival tree units" at bounding box center [79, 159] width 123 height 22
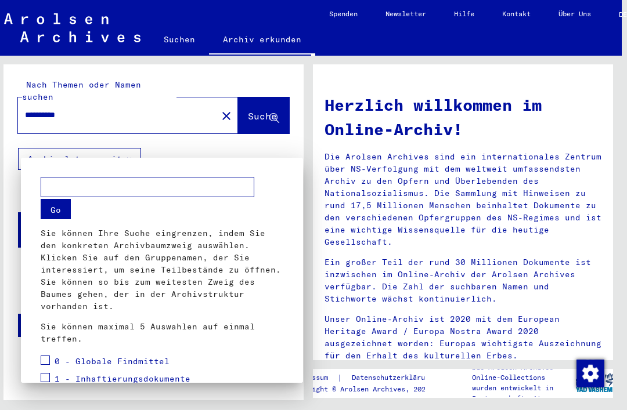
scroll to position [0, 0]
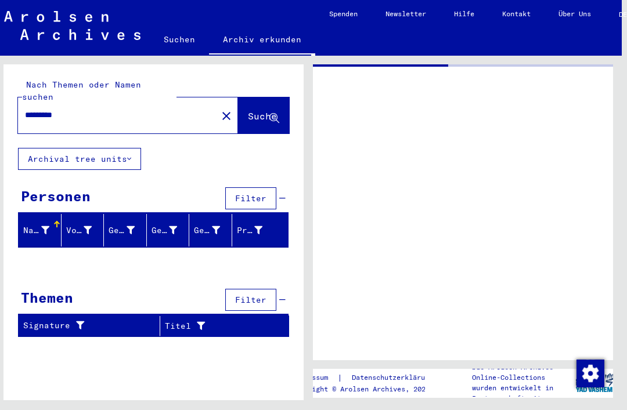
type input "*******"
